Goal: Information Seeking & Learning: Learn about a topic

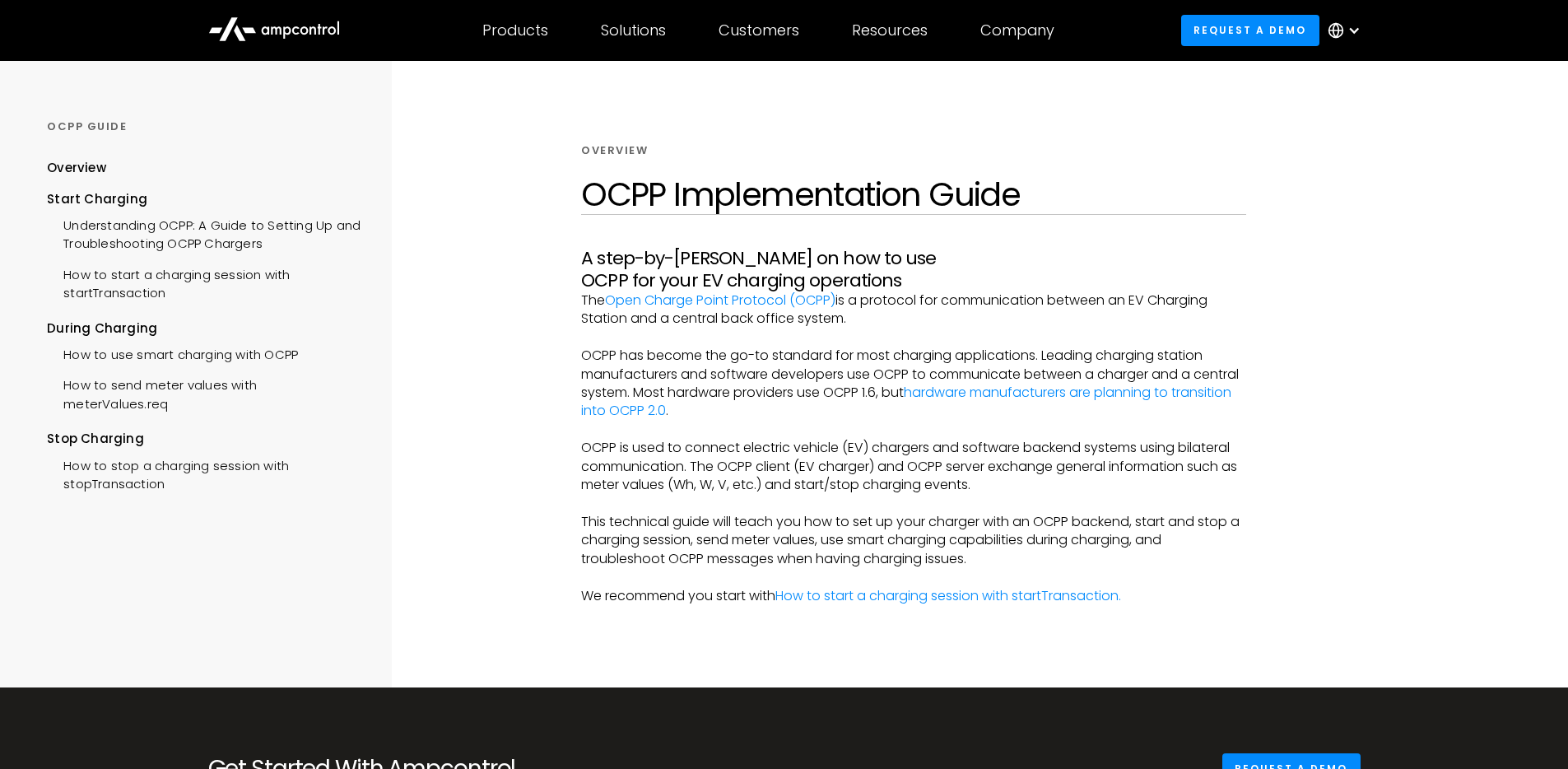
click at [968, 459] on p "OCPP is used to connect electric vehicle (EV) chargers and software backend sys…" at bounding box center [913, 466] width 665 height 55
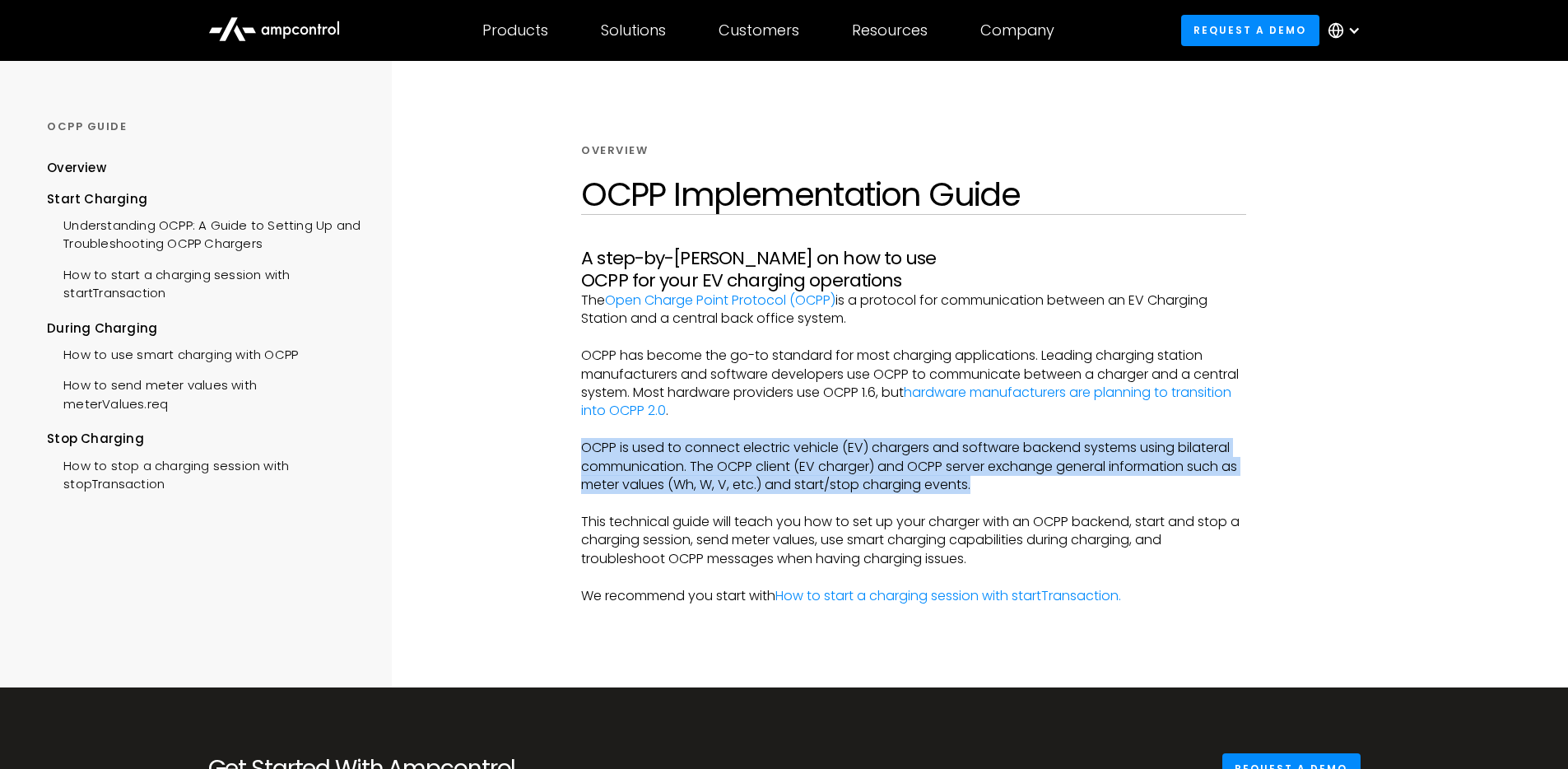
drag, startPoint x: 1001, startPoint y: 464, endPoint x: 582, endPoint y: 431, distance: 420.3
click at [582, 439] on p "OCPP is used to connect electric vehicle (EV) chargers and software backend sys…" at bounding box center [913, 466] width 665 height 55
copy p "OCPP is used to connect electric vehicle (EV) chargers and software backend sys…"
click at [810, 586] on link "How to start a charging session with startTransaction." at bounding box center [947, 595] width 346 height 19
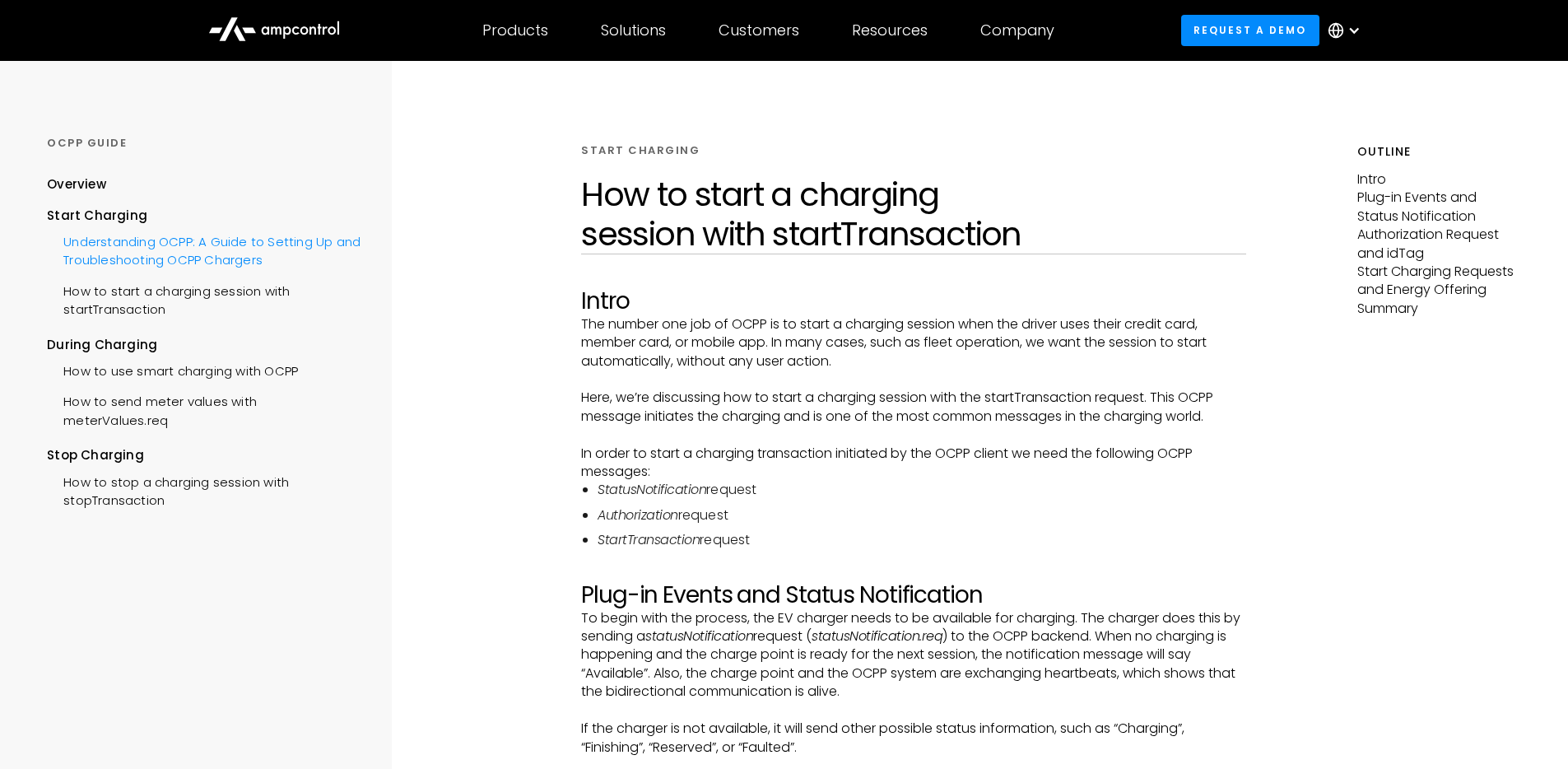
click at [191, 238] on div "Understanding OCPP: A Guide to Setting Up and Troubleshooting OCPP Chargers" at bounding box center [203, 250] width 313 height 49
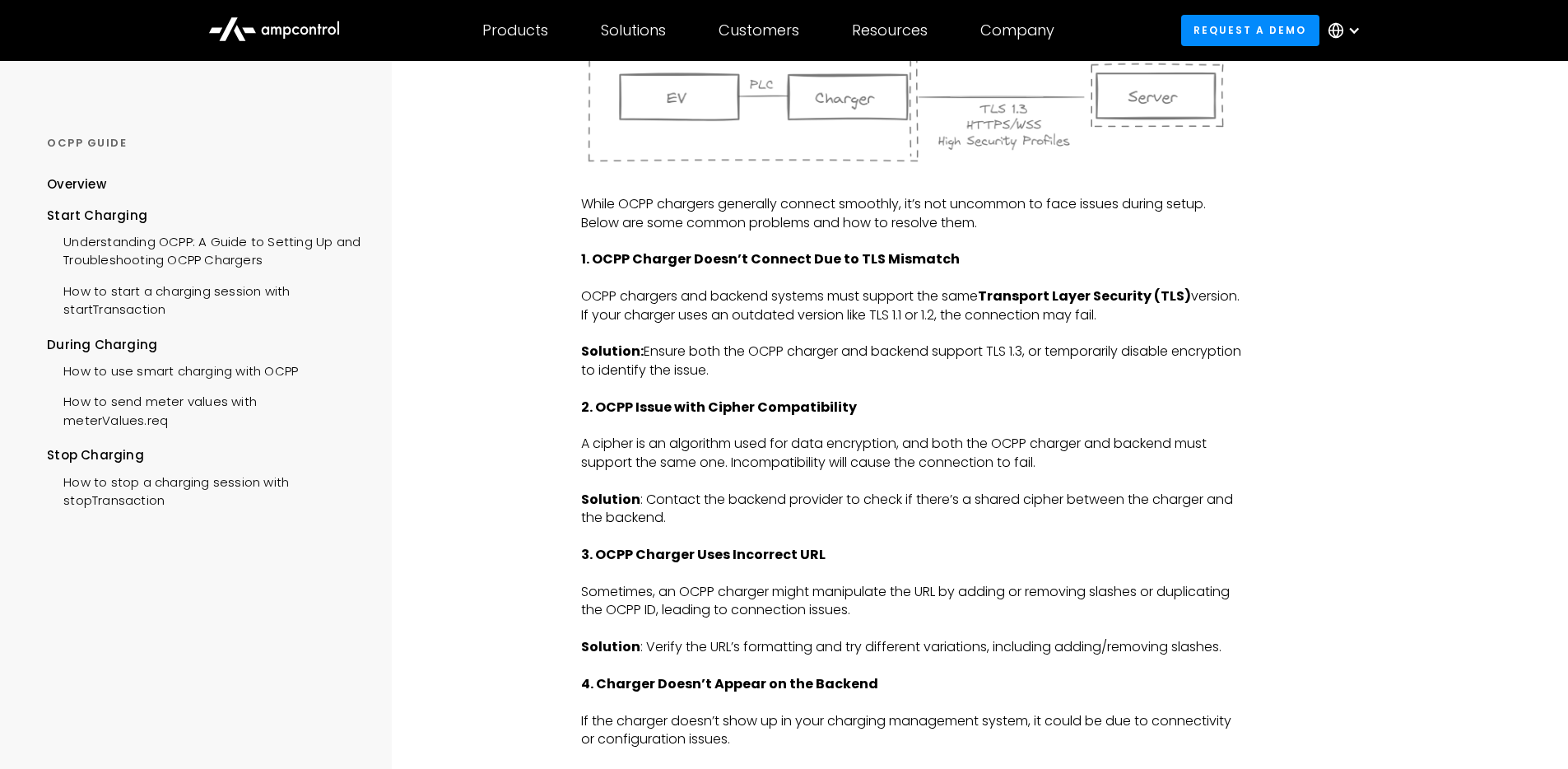
scroll to position [2102, 0]
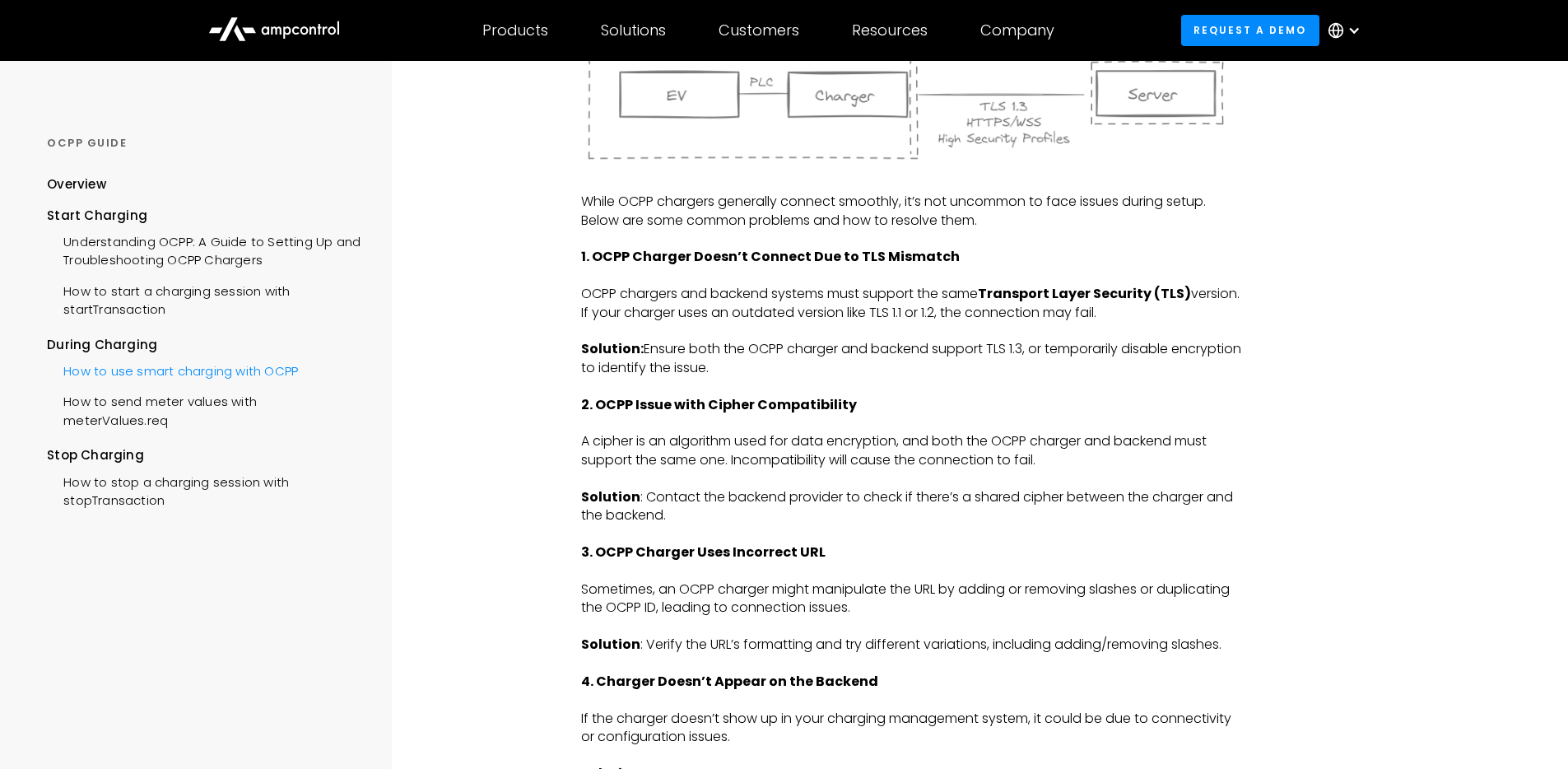
click at [149, 374] on div "How to use smart charging with OCPP" at bounding box center [172, 369] width 251 height 31
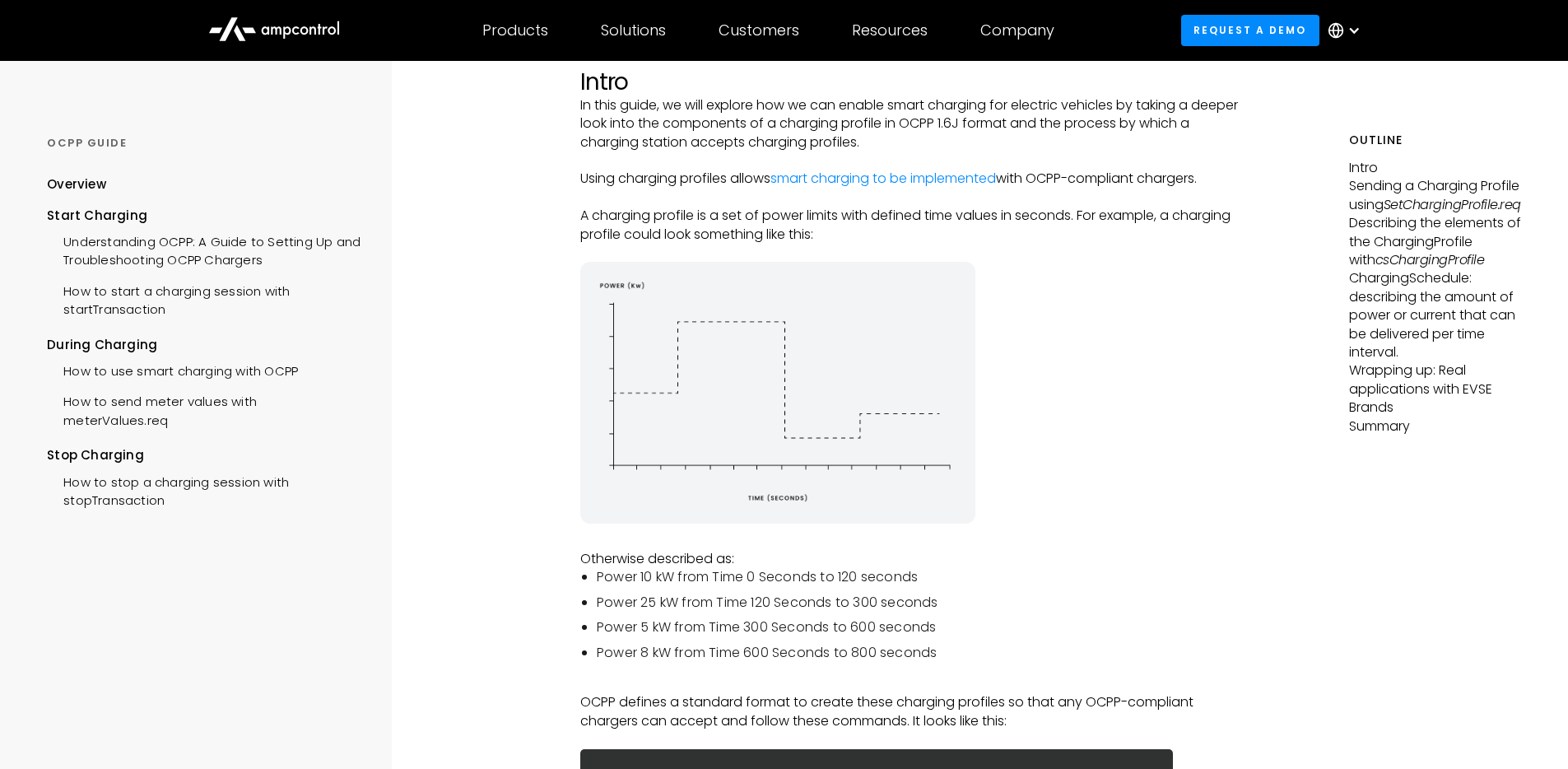
scroll to position [188, 0]
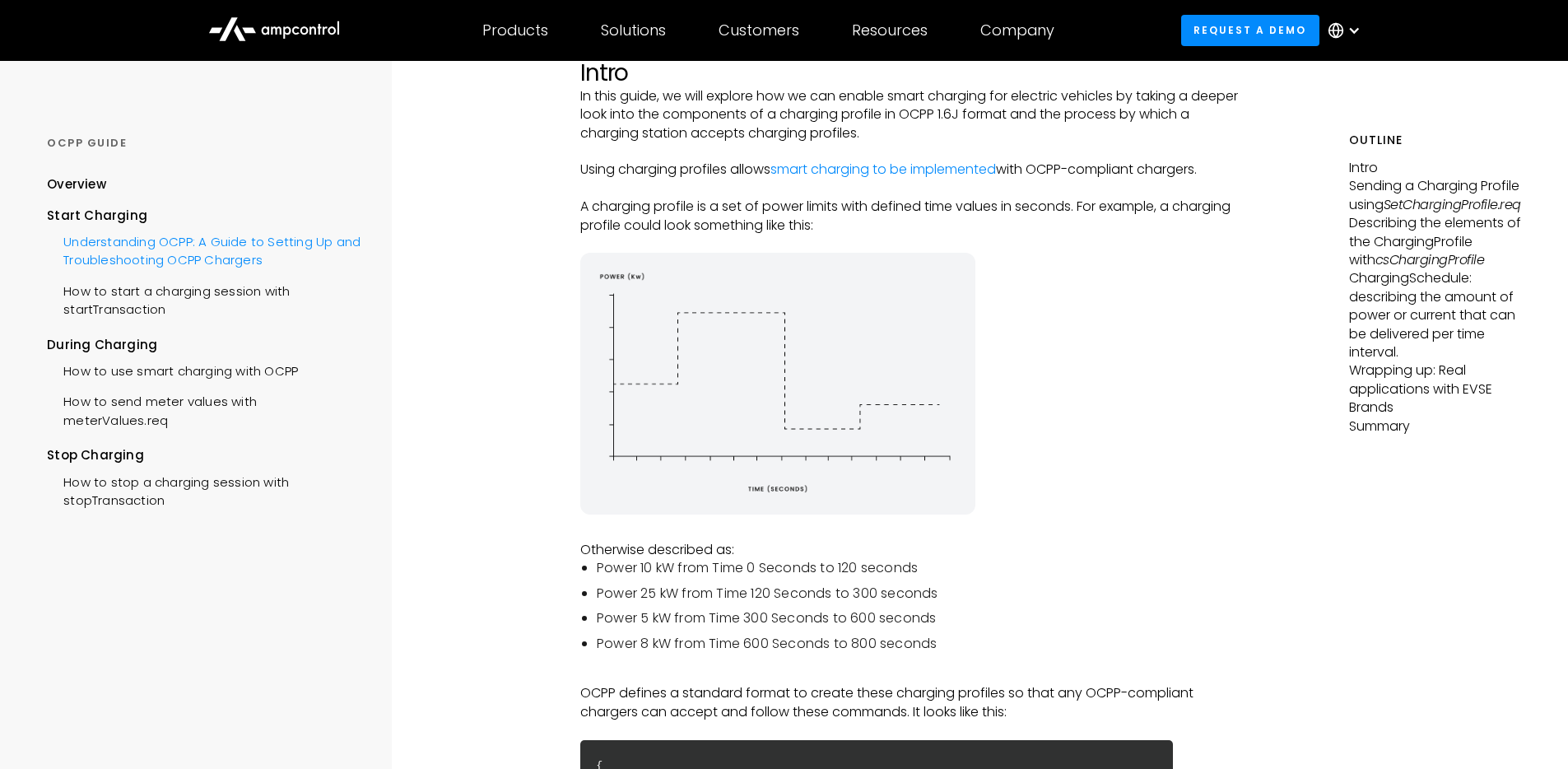
click at [181, 257] on div "Understanding OCPP: A Guide to Setting Up and Troubleshooting OCPP Chargers" at bounding box center [203, 250] width 313 height 49
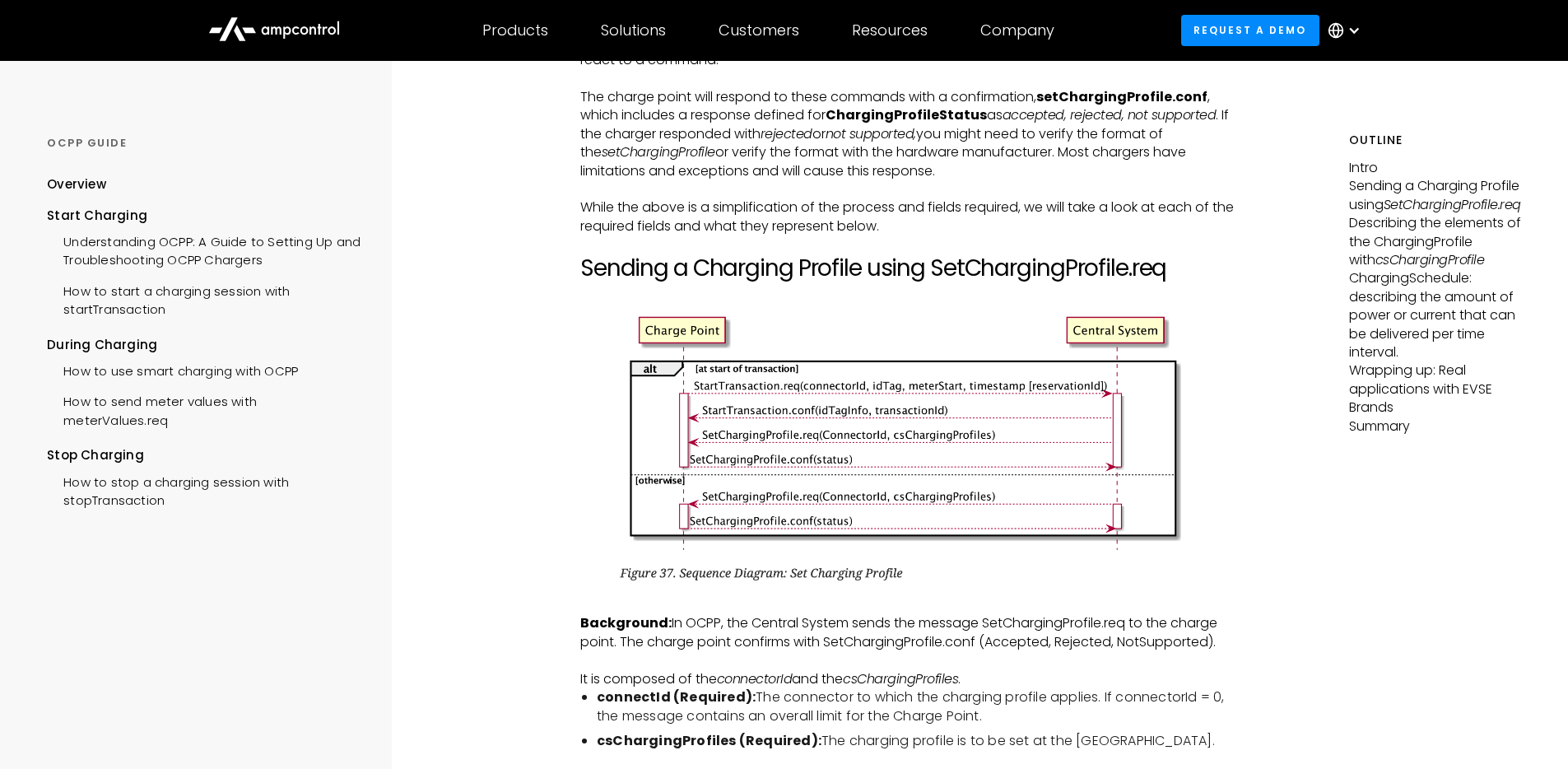
scroll to position [1937, 0]
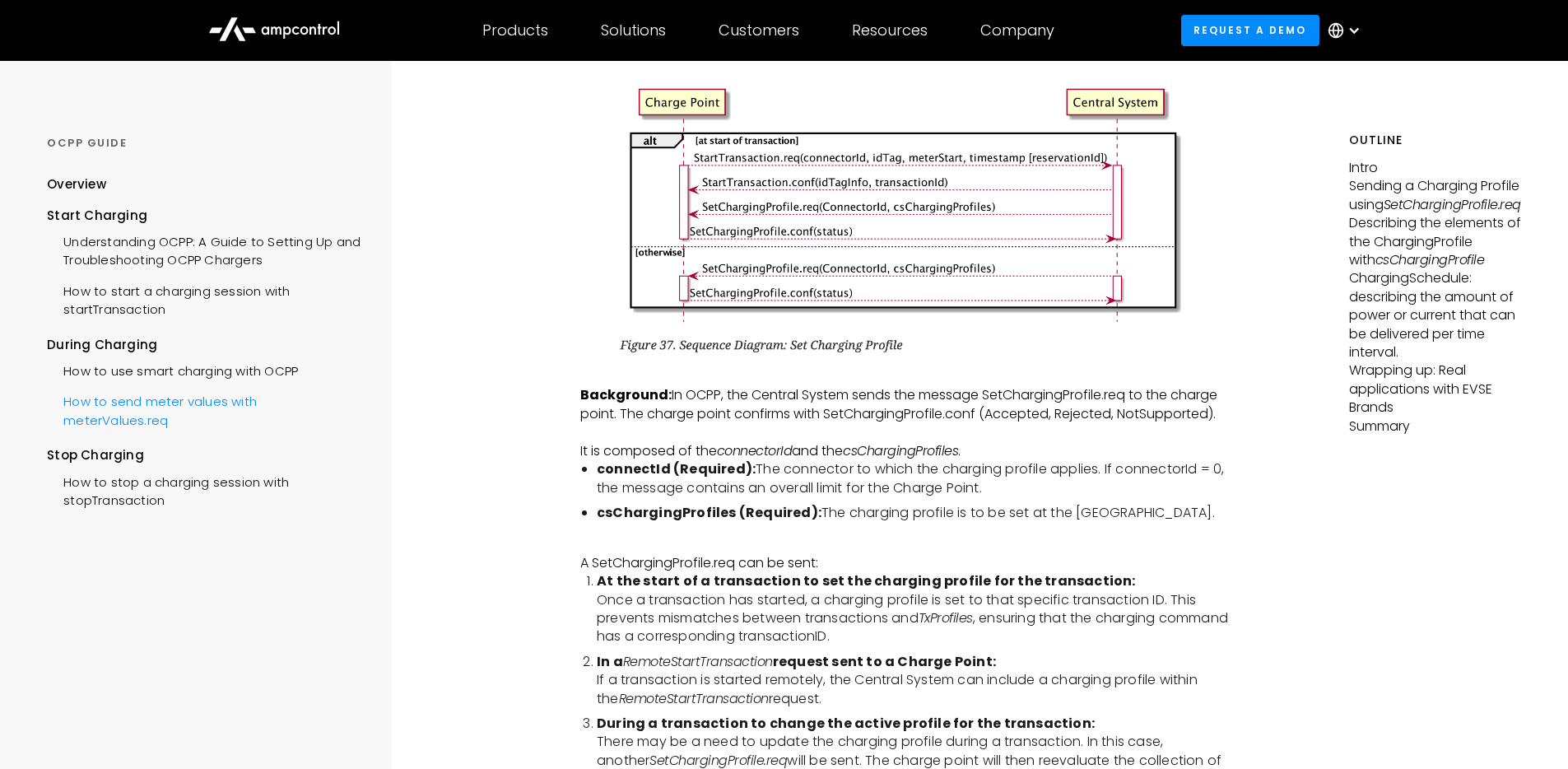
click at [177, 401] on div "How to send meter values with meterValues.req" at bounding box center [203, 409] width 313 height 49
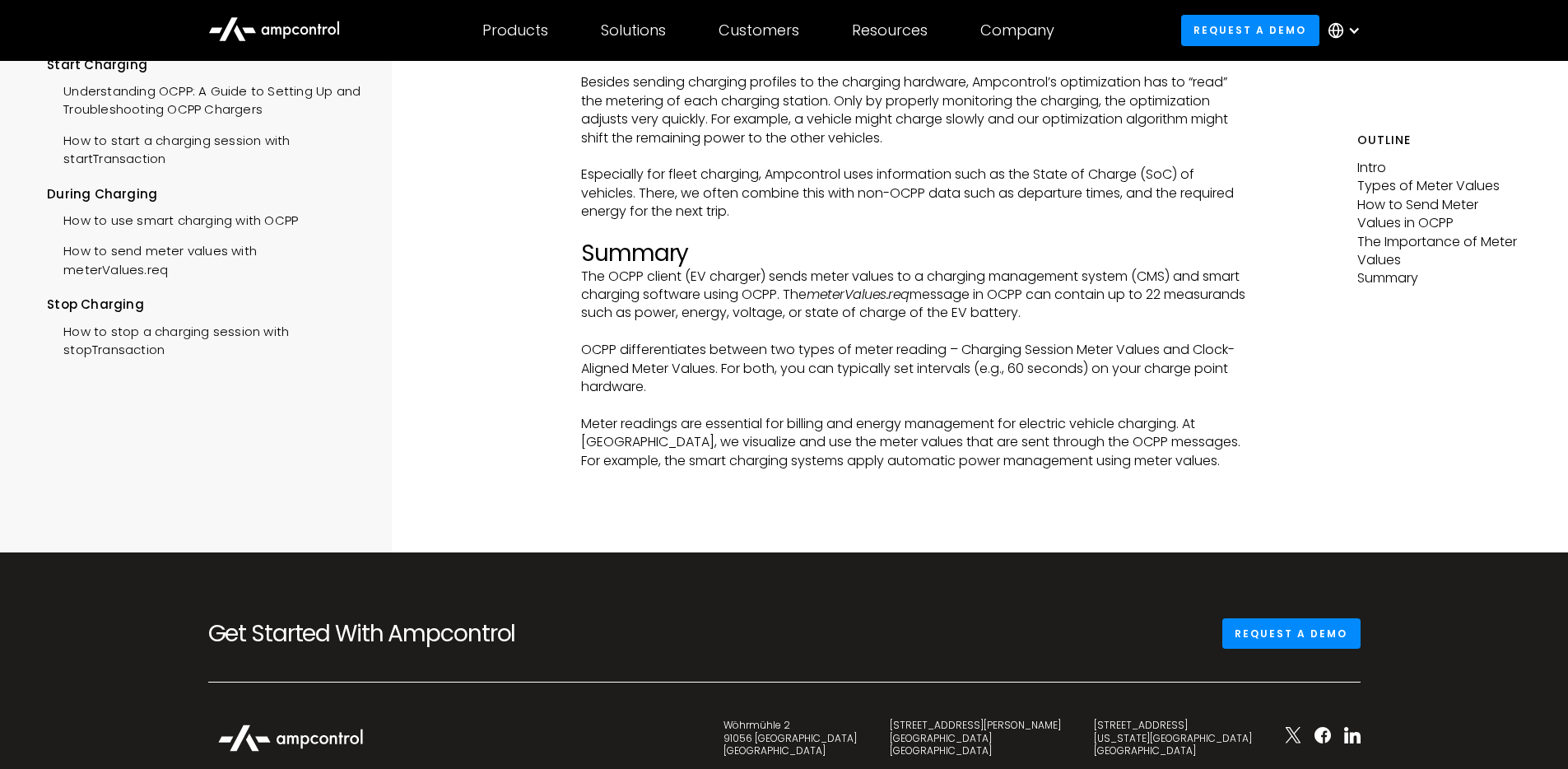
scroll to position [4618, 0]
